Goal: Task Accomplishment & Management: Use online tool/utility

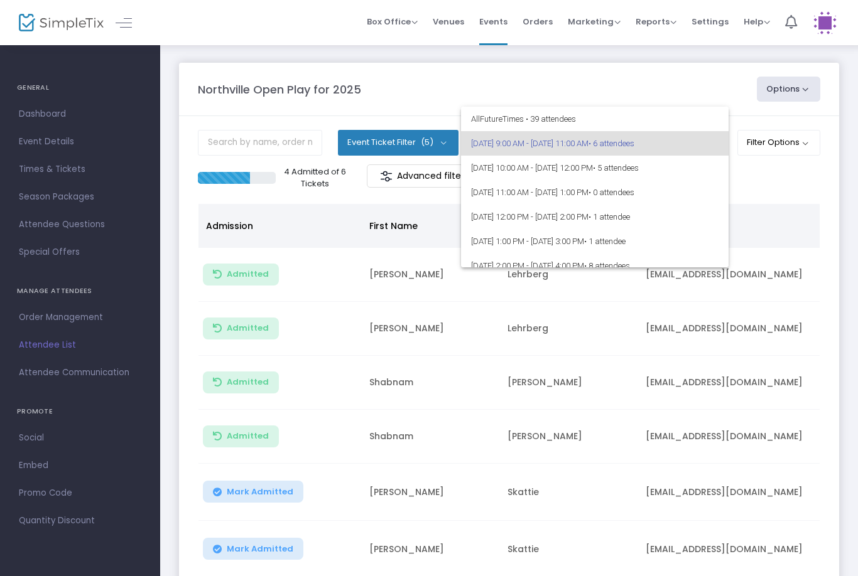
scroll to position [-1, 0]
click at [809, 201] on div at bounding box center [429, 288] width 858 height 576
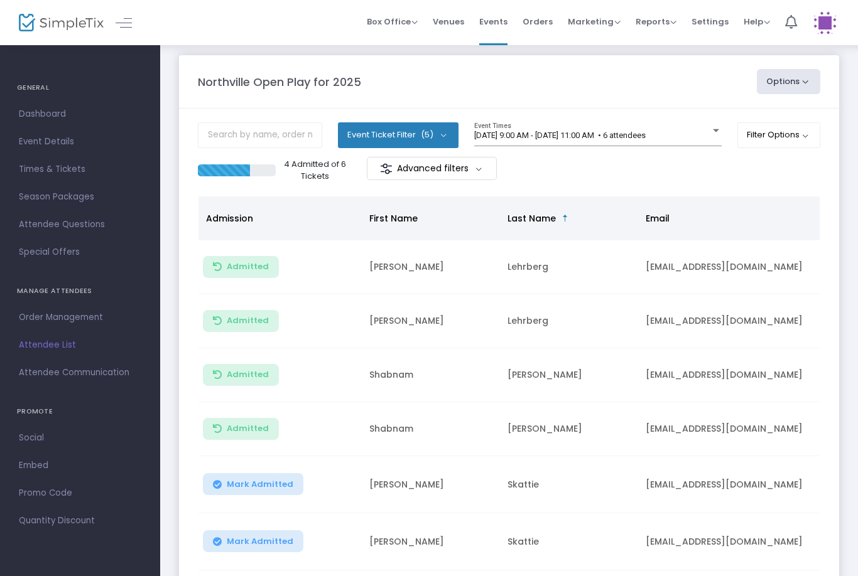
scroll to position [0, 0]
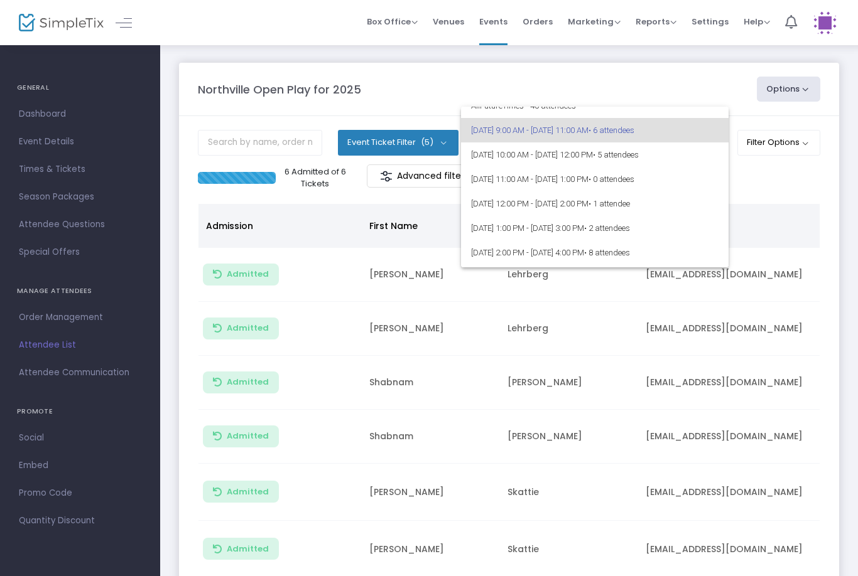
scroll to position [12, 0]
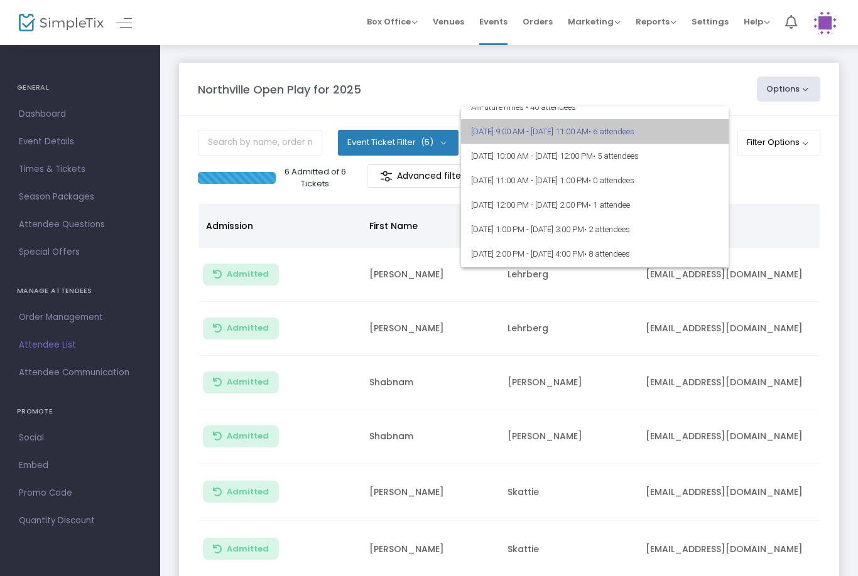
click at [694, 143] on span "9/13/2025 @ 9:00 AM - 9/13/2025 @ 11:00 AM • 6 attendees" at bounding box center [594, 131] width 247 height 24
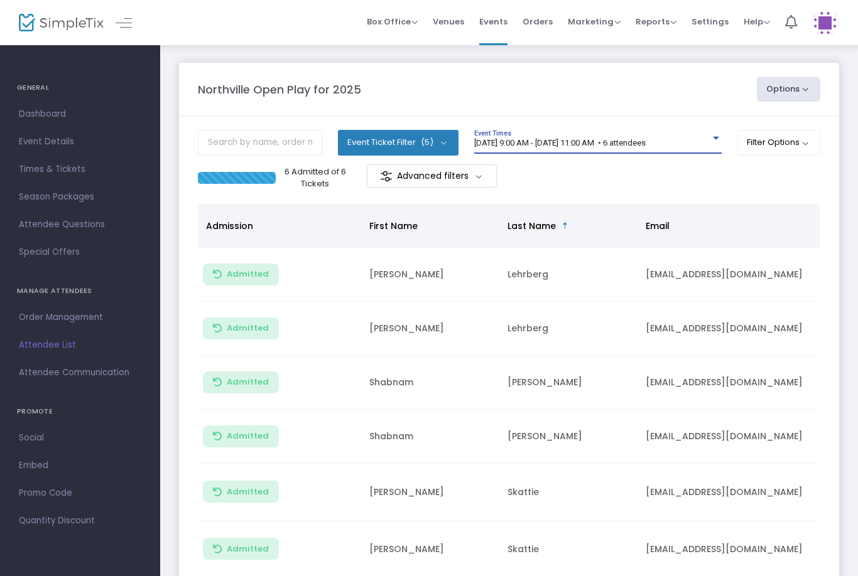
click at [645, 146] on span "[DATE] 9:00 AM - [DATE] 11:00 AM • 6 attendees" at bounding box center [559, 142] width 171 height 9
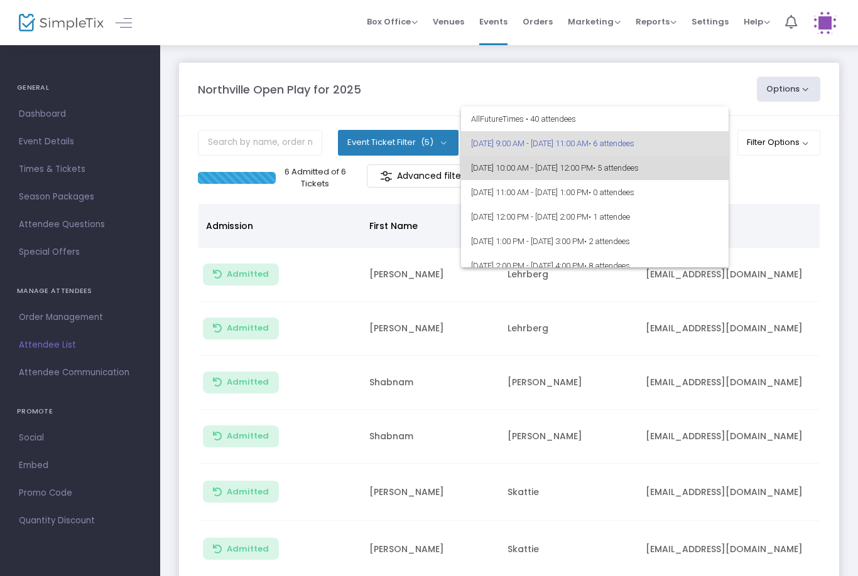
click at [638, 172] on span "• 5 attendees" at bounding box center [616, 167] width 46 height 9
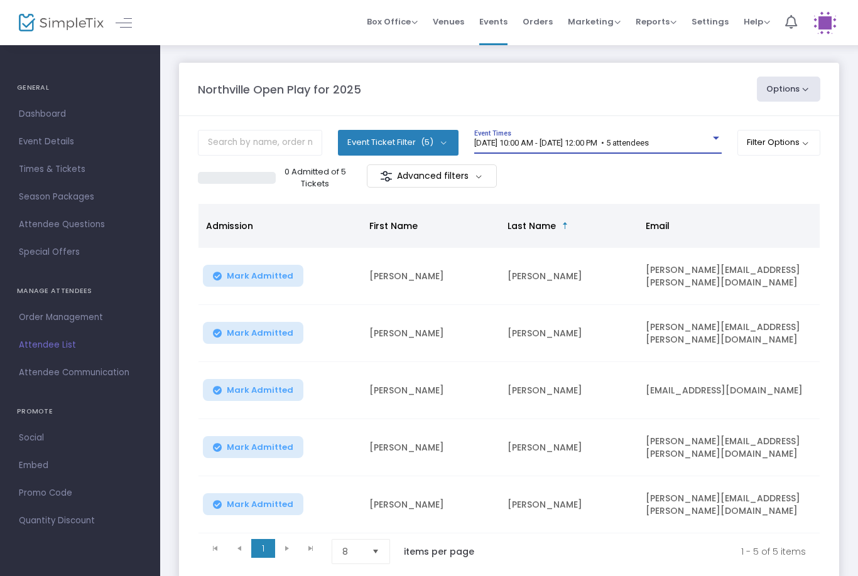
click at [256, 269] on button "Mark Admitted" at bounding box center [253, 276] width 100 height 22
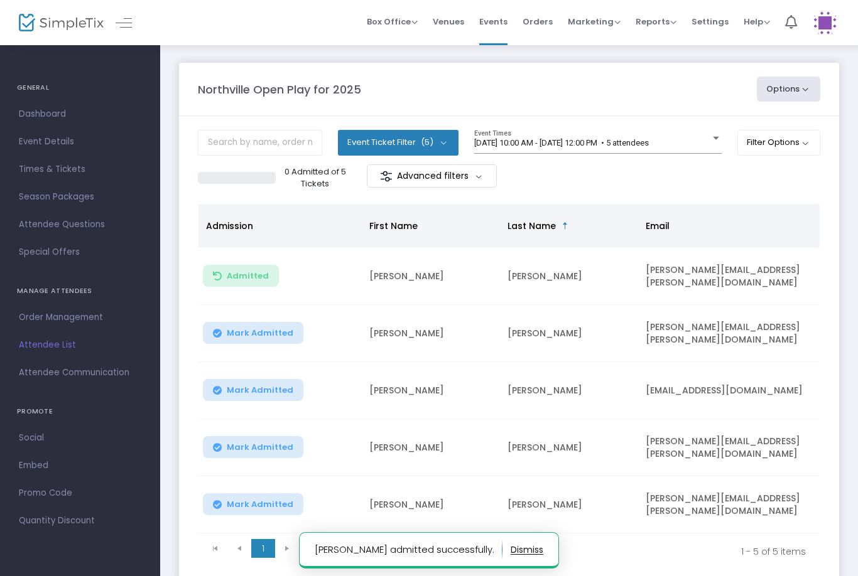
click at [269, 336] on span "Mark Admitted" at bounding box center [260, 333] width 67 height 10
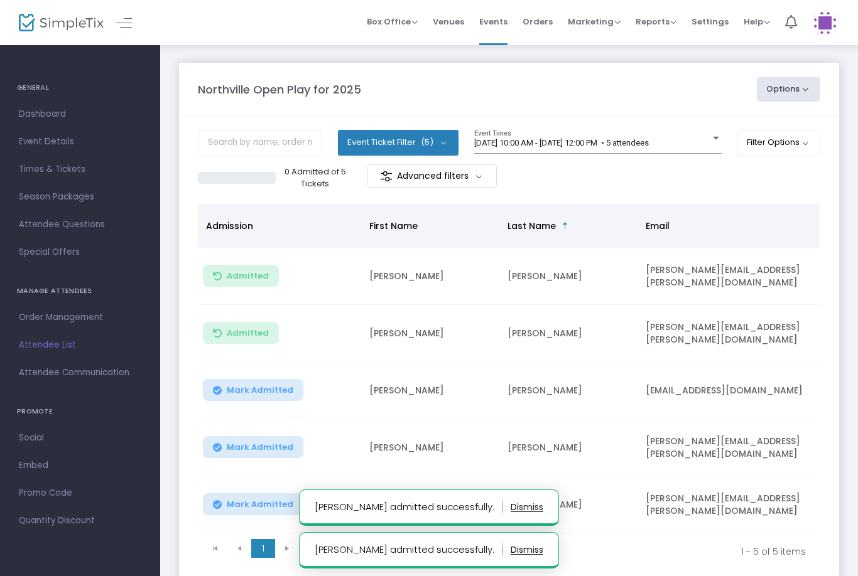
click at [272, 397] on button "Mark Admitted" at bounding box center [253, 390] width 100 height 22
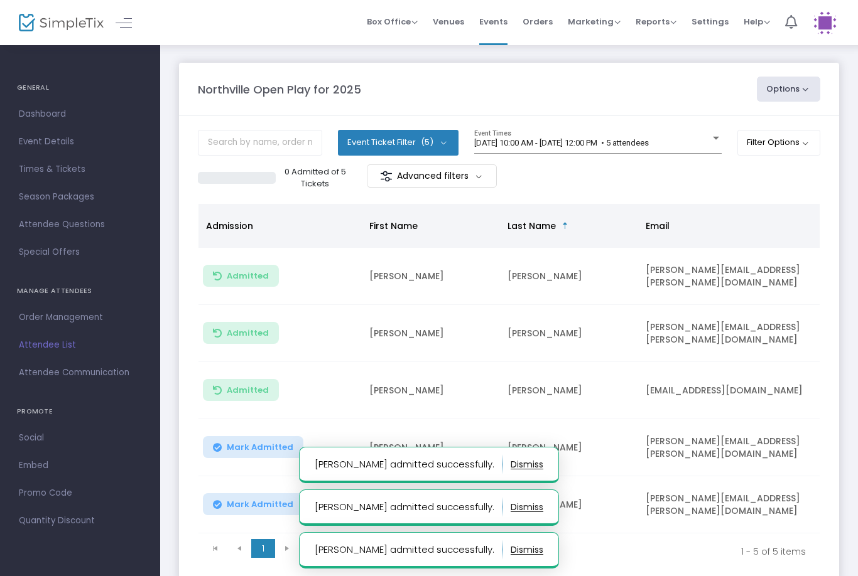
click at [263, 456] on button "Mark Admitted" at bounding box center [253, 447] width 100 height 22
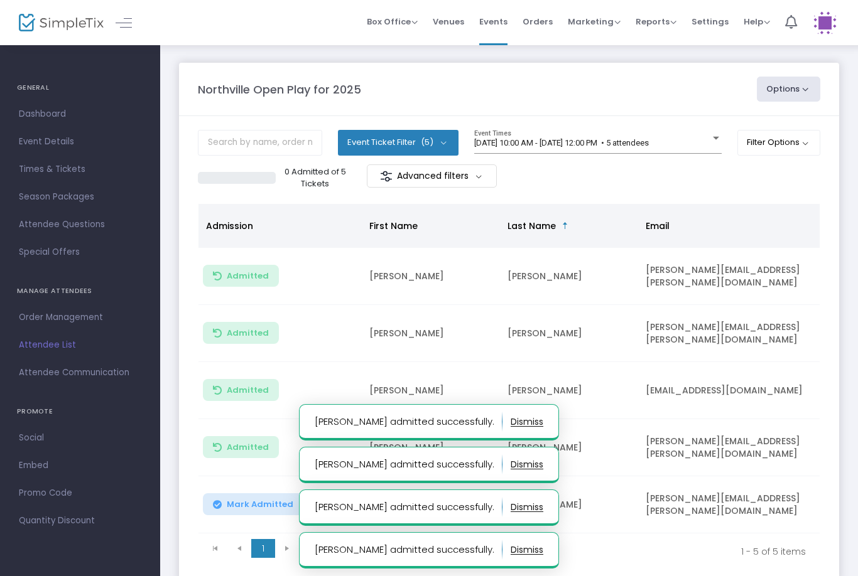
click at [262, 507] on span "Mark Admitted" at bounding box center [260, 505] width 67 height 10
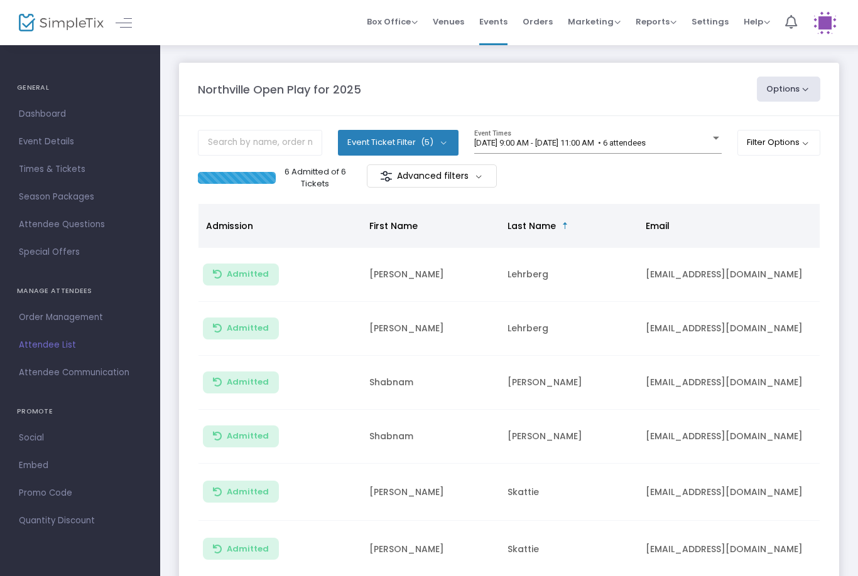
click at [645, 146] on span "[DATE] 9:00 AM - [DATE] 11:00 AM • 6 attendees" at bounding box center [559, 142] width 171 height 9
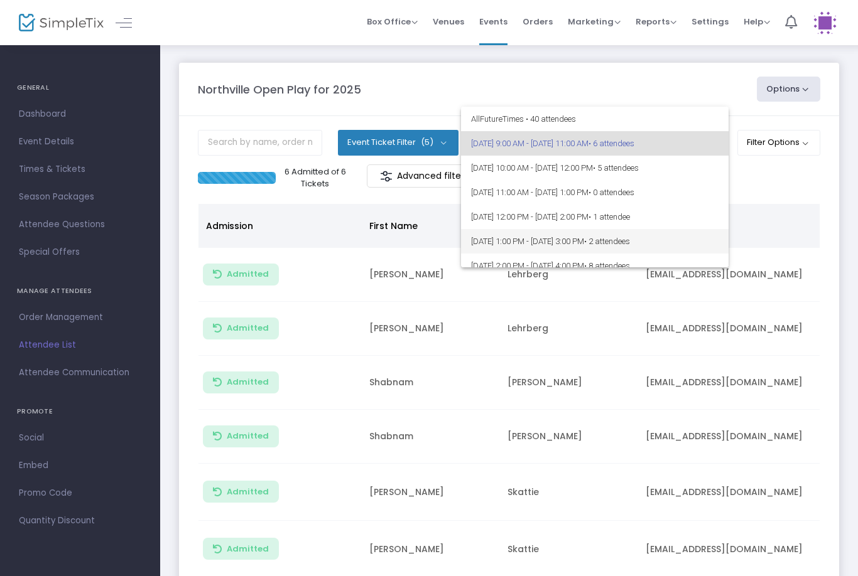
click at [692, 240] on span "[DATE] 1:00 PM - [DATE] 3:00 PM • 2 attendees" at bounding box center [594, 241] width 247 height 24
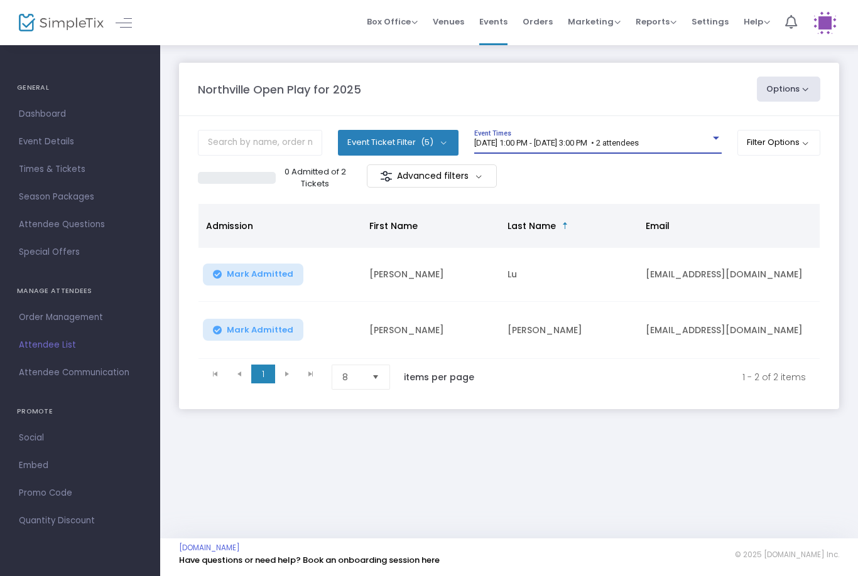
click at [638, 143] on span "[DATE] 1:00 PM - [DATE] 3:00 PM • 2 attendees" at bounding box center [556, 142] width 164 height 9
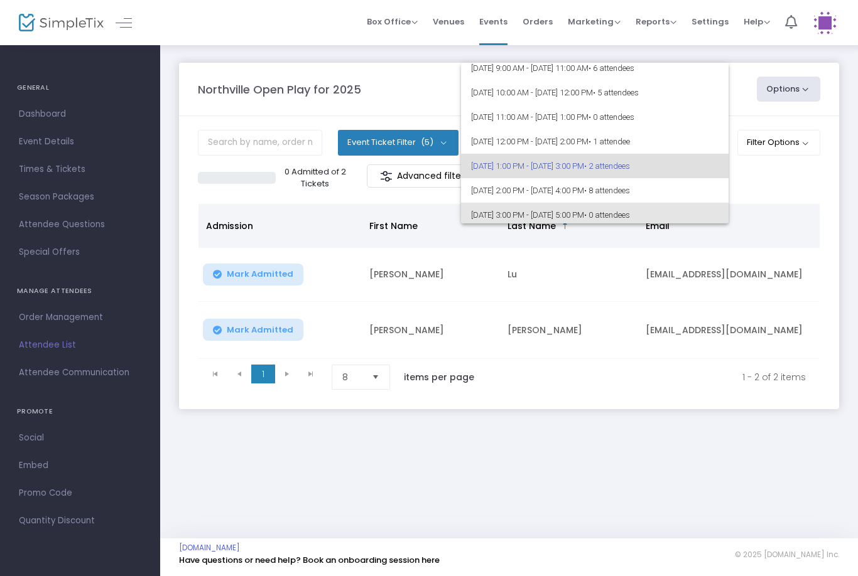
scroll to position [26, 0]
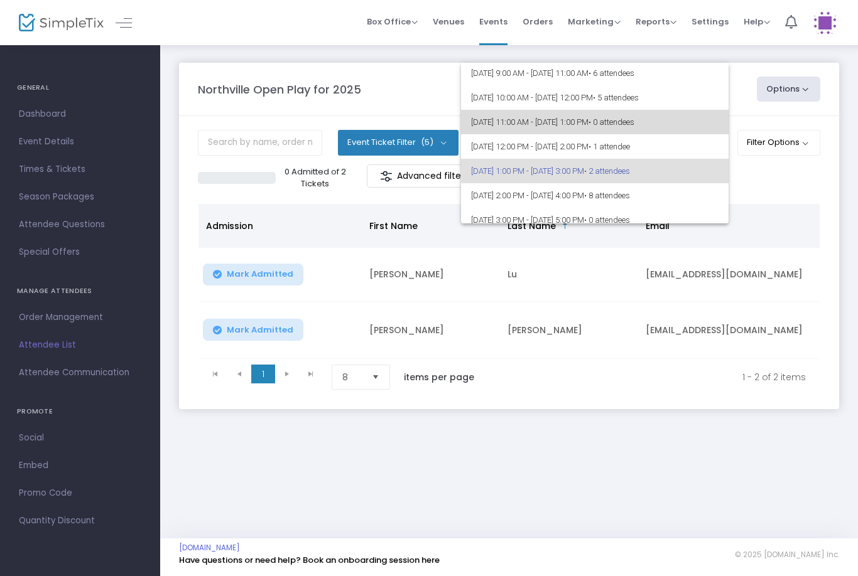
click at [634, 119] on span "• 0 attendees" at bounding box center [611, 121] width 46 height 9
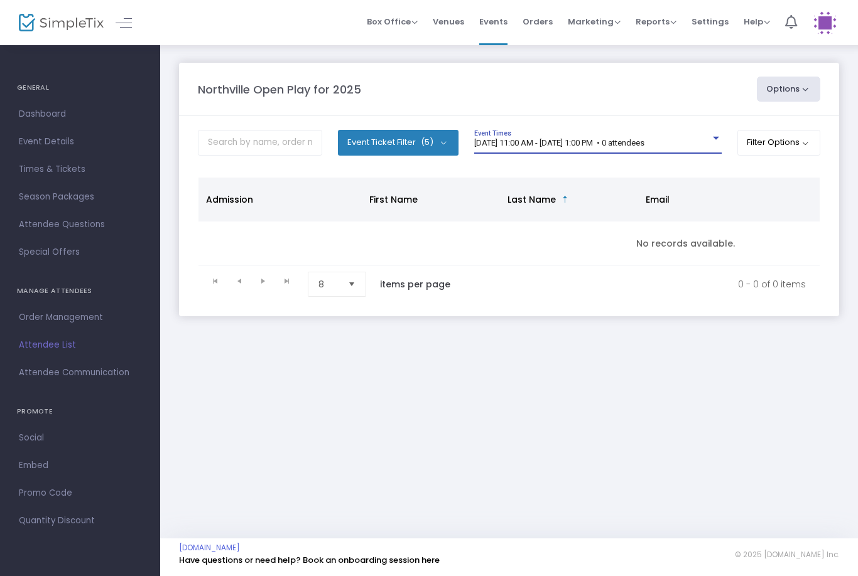
click at [608, 148] on span "[DATE] 11:00 AM - [DATE] 1:00 PM • 0 attendees" at bounding box center [559, 142] width 170 height 9
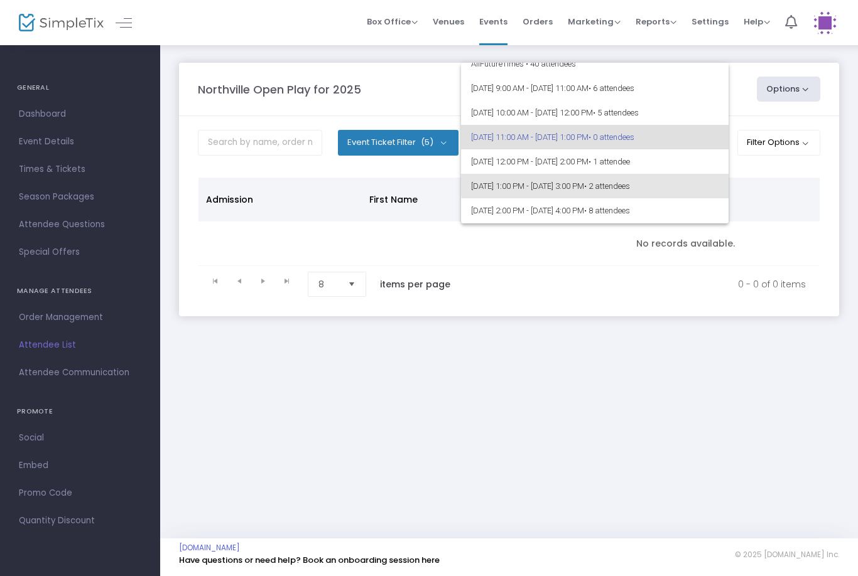
scroll to position [16, 0]
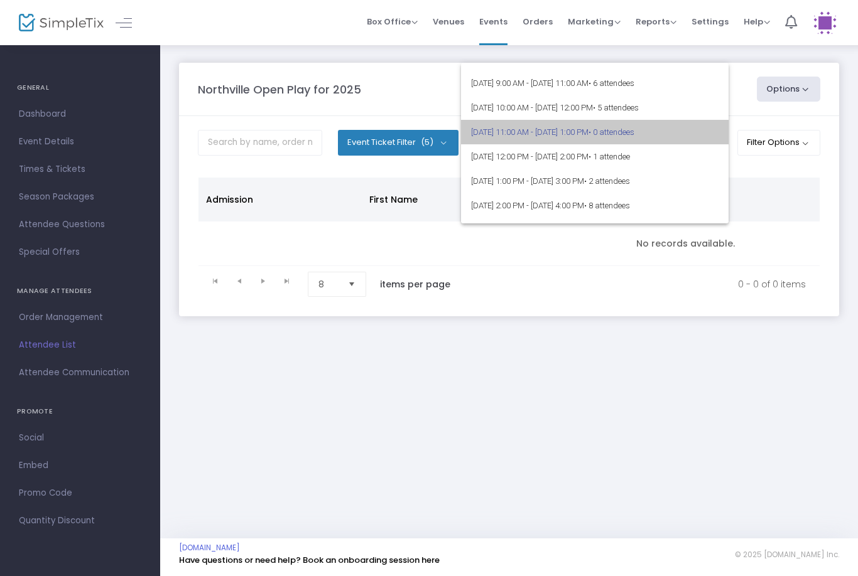
click at [603, 127] on span "[DATE] 11:00 AM - [DATE] 1:00 PM • 0 attendees" at bounding box center [594, 132] width 247 height 24
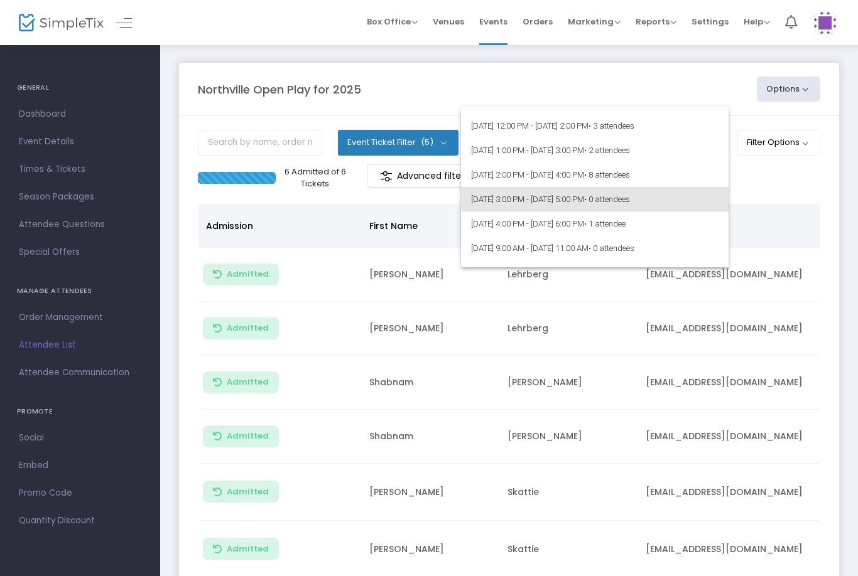
scroll to position [92, 0]
